Goal: Task Accomplishment & Management: Complete application form

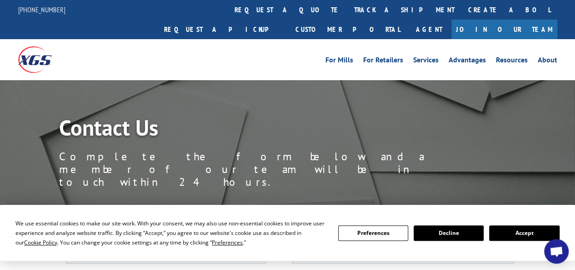
click at [524, 235] on button "Accept" at bounding box center [524, 232] width 70 height 15
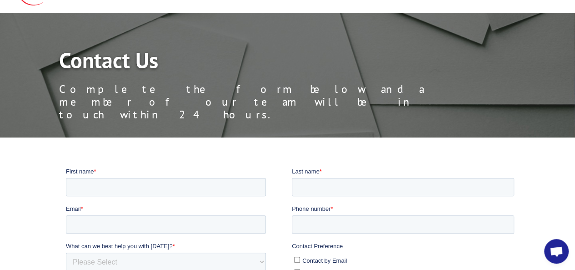
scroll to position [75, 0]
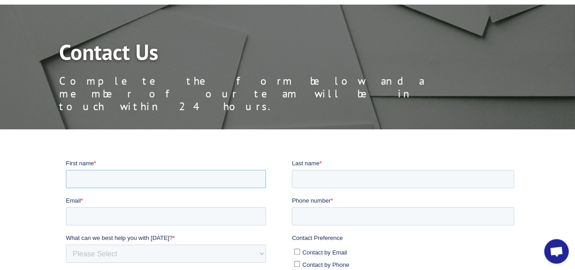
click at [116, 176] on input "First name *" at bounding box center [165, 178] width 200 height 18
type input "[PERSON_NAME]"
click at [311, 179] on input "Last name *" at bounding box center [402, 178] width 222 height 18
type input "[PERSON_NAME]"
click at [157, 214] on input "Email *" at bounding box center [165, 215] width 200 height 18
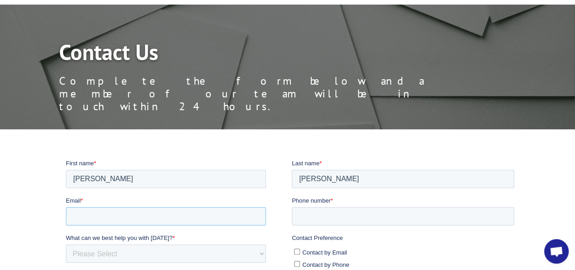
type input "[EMAIL_ADDRESS][DOMAIN_NAME]"
click at [318, 219] on input "Phone number *" at bounding box center [402, 215] width 222 height 18
click at [301, 214] on input "13035367584" at bounding box center [402, 215] width 222 height 18
click at [311, 214] on input "3035367584" at bounding box center [402, 215] width 222 height 18
click at [326, 214] on input "303-5367584" at bounding box center [402, 215] width 222 height 18
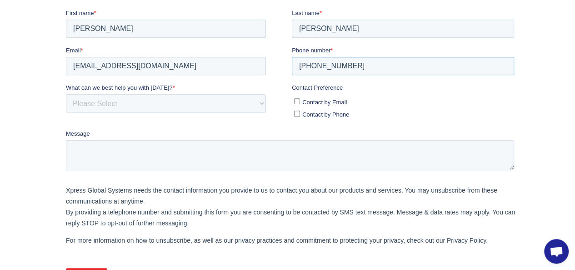
scroll to position [227, 0]
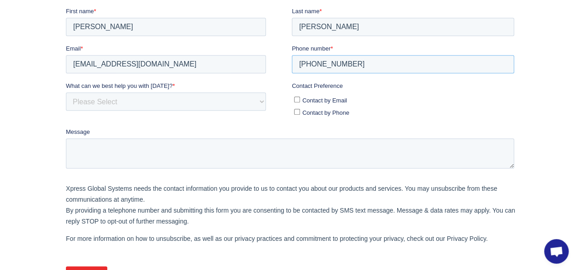
type input "[PHONE_NUMBER]"
click at [296, 97] on input "Contact by Email" at bounding box center [297, 99] width 6 height 6
checkbox input "true"
click at [111, 104] on select "Please Select Quoting, Opening New Account, or New Business Opportunity Shipmen…" at bounding box center [165, 101] width 200 height 18
select select "Sales"
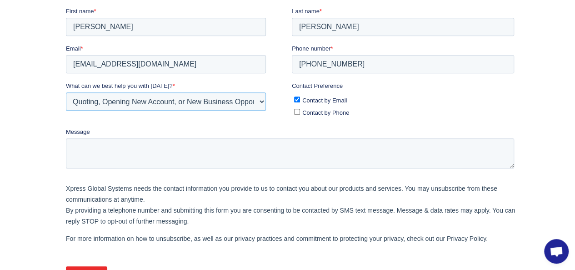
click at [65, 110] on select "Please Select Quoting, Opening New Account, or New Business Opportunity Shipmen…" at bounding box center [165, 101] width 200 height 18
click at [115, 136] on div "Message" at bounding box center [291, 147] width 452 height 41
click at [115, 146] on textarea "Message" at bounding box center [289, 153] width 448 height 30
paste textarea "Hello sales Team, I hope this message reaches you in good health. We are seekin…"
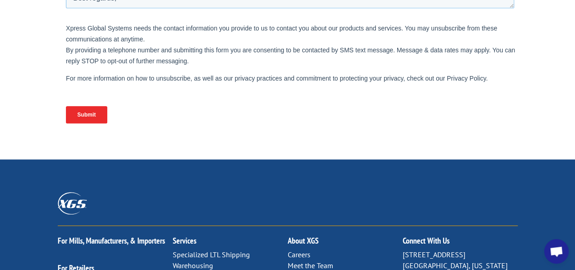
scroll to position [379, 0]
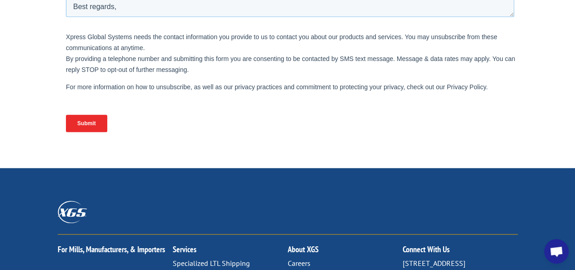
type textarea "Hello sales Team, I hope this message reaches you in good health. We are seekin…"
click at [82, 118] on input "Submit" at bounding box center [85, 123] width 41 height 17
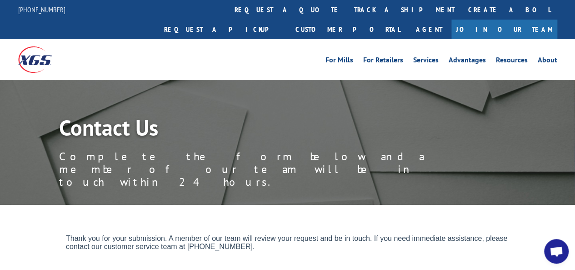
scroll to position [0, 0]
